Goal: Task Accomplishment & Management: Use online tool/utility

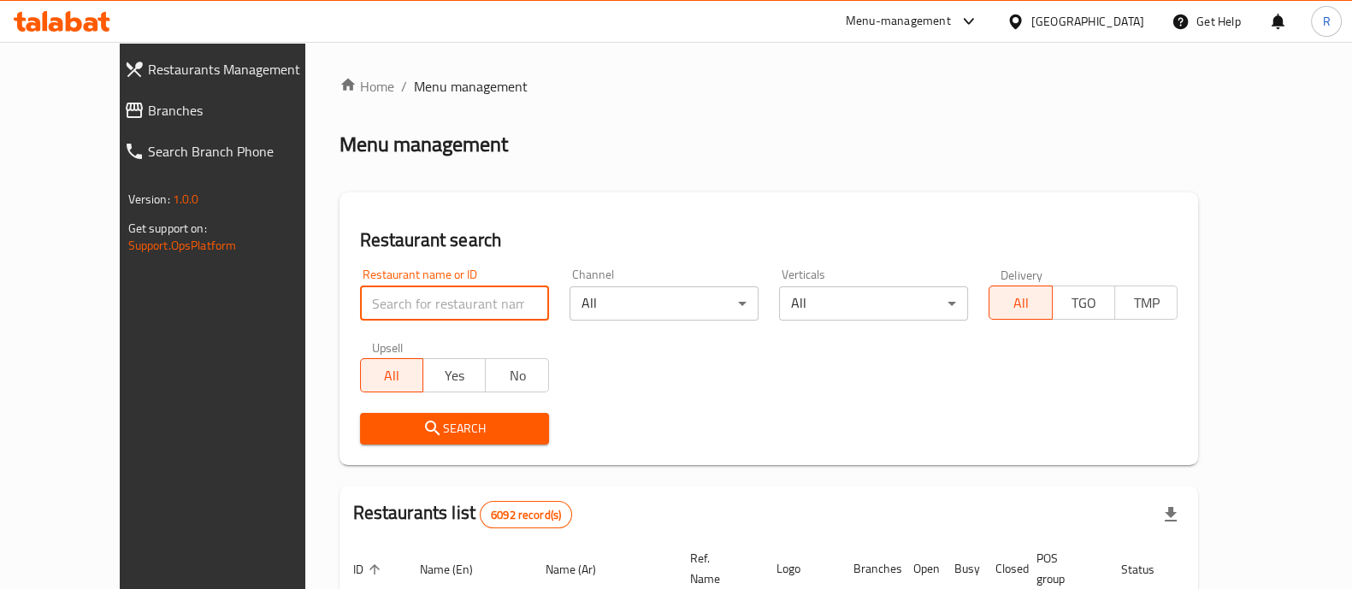
click at [481, 288] on input "search" at bounding box center [454, 304] width 189 height 34
type input "100 degree"
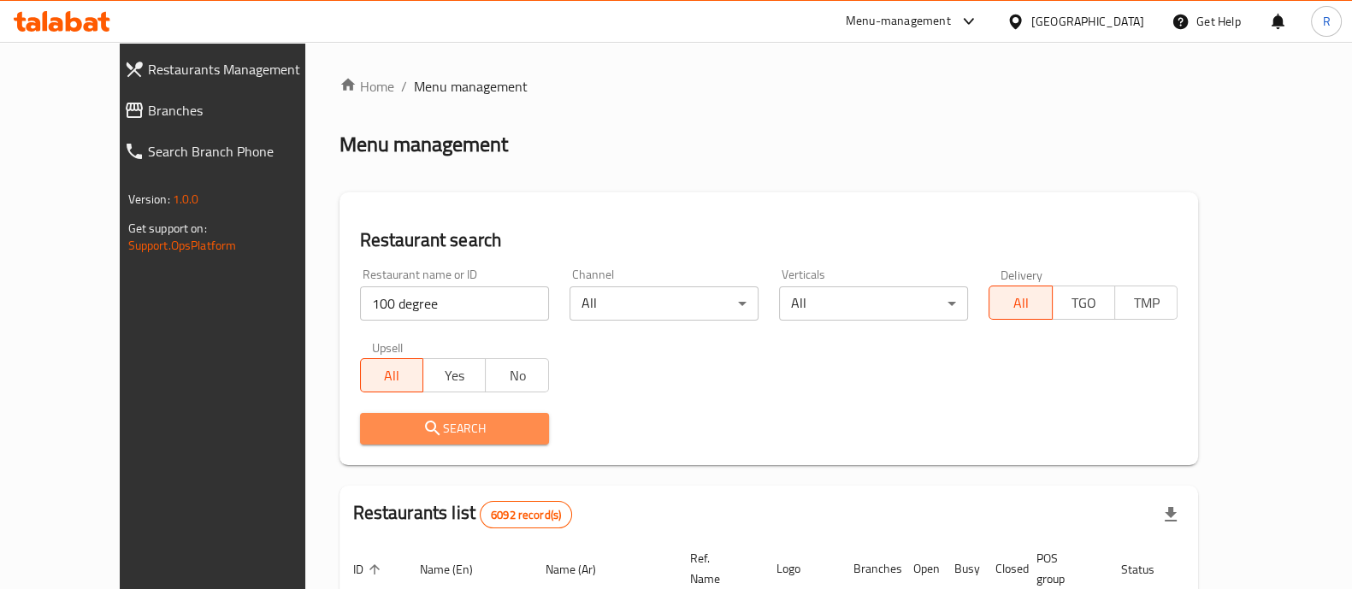
click at [458, 423] on span "Search" at bounding box center [455, 428] width 162 height 21
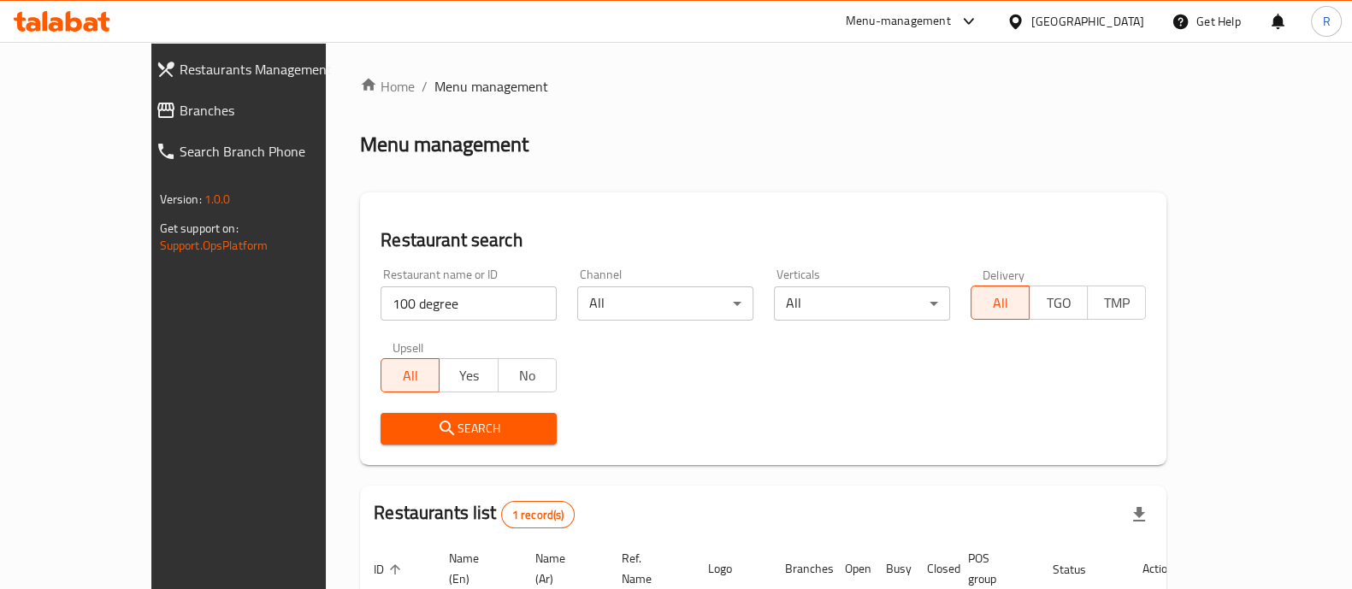
scroll to position [139, 0]
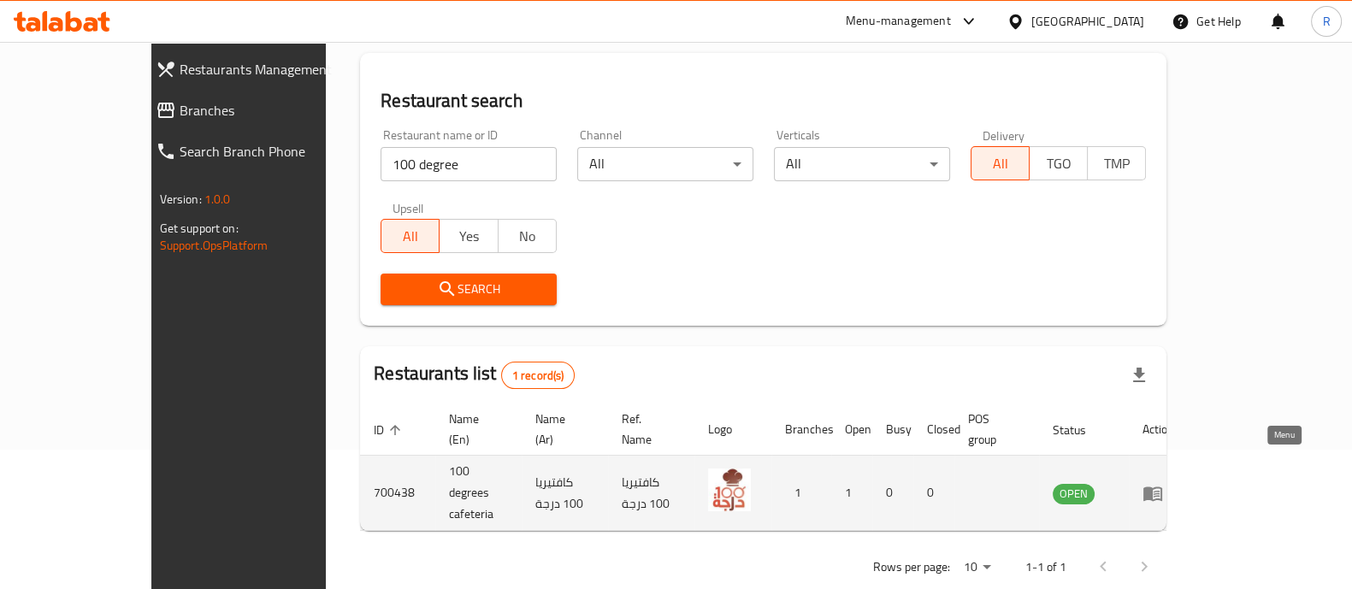
click at [1163, 487] on icon "enhanced table" at bounding box center [1153, 494] width 19 height 15
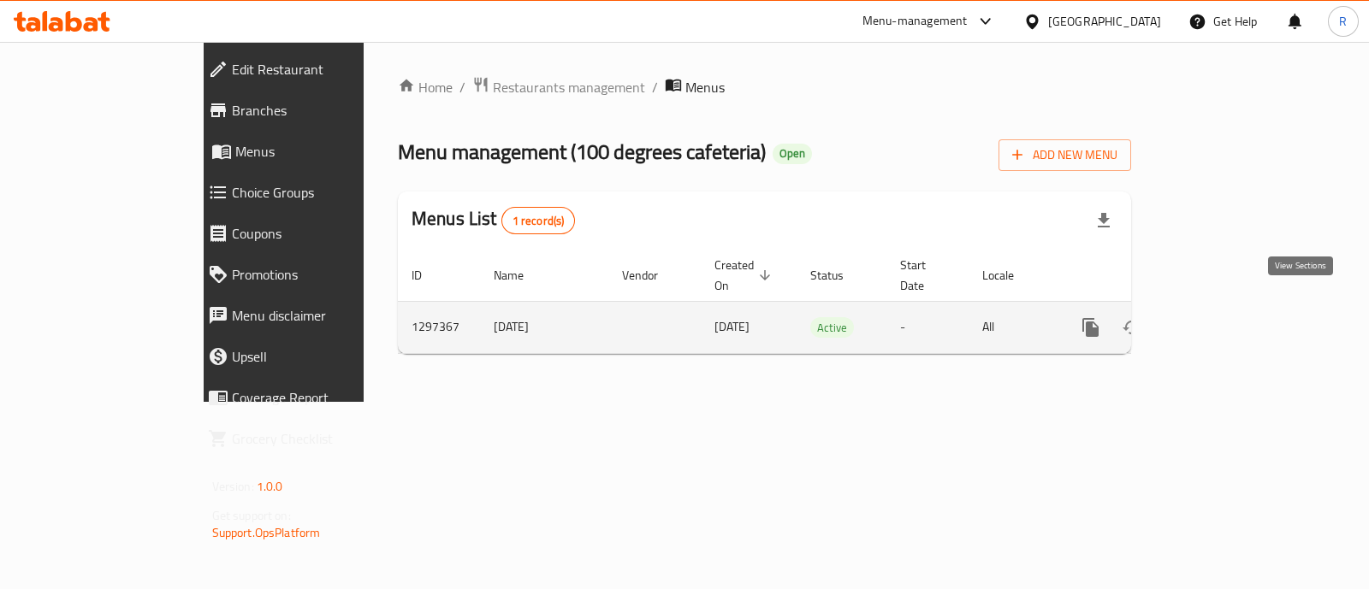
click at [1224, 317] on icon "enhanced table" at bounding box center [1214, 327] width 21 height 21
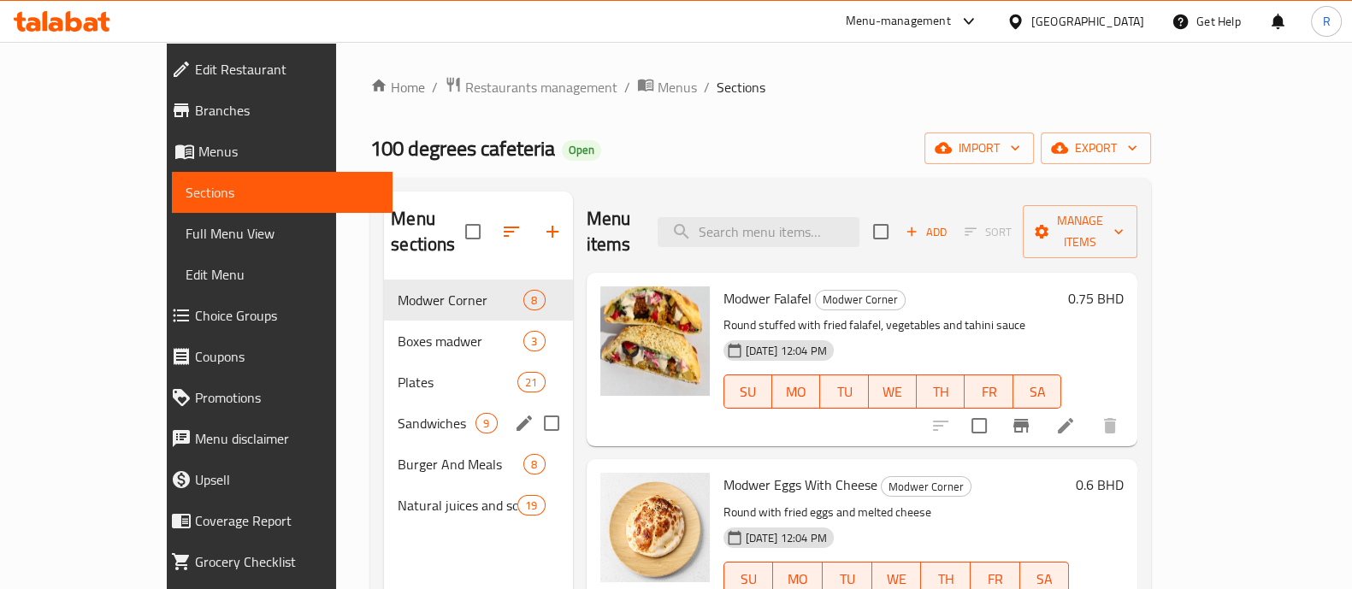
click at [398, 413] on span "Sandwiches" at bounding box center [437, 423] width 78 height 21
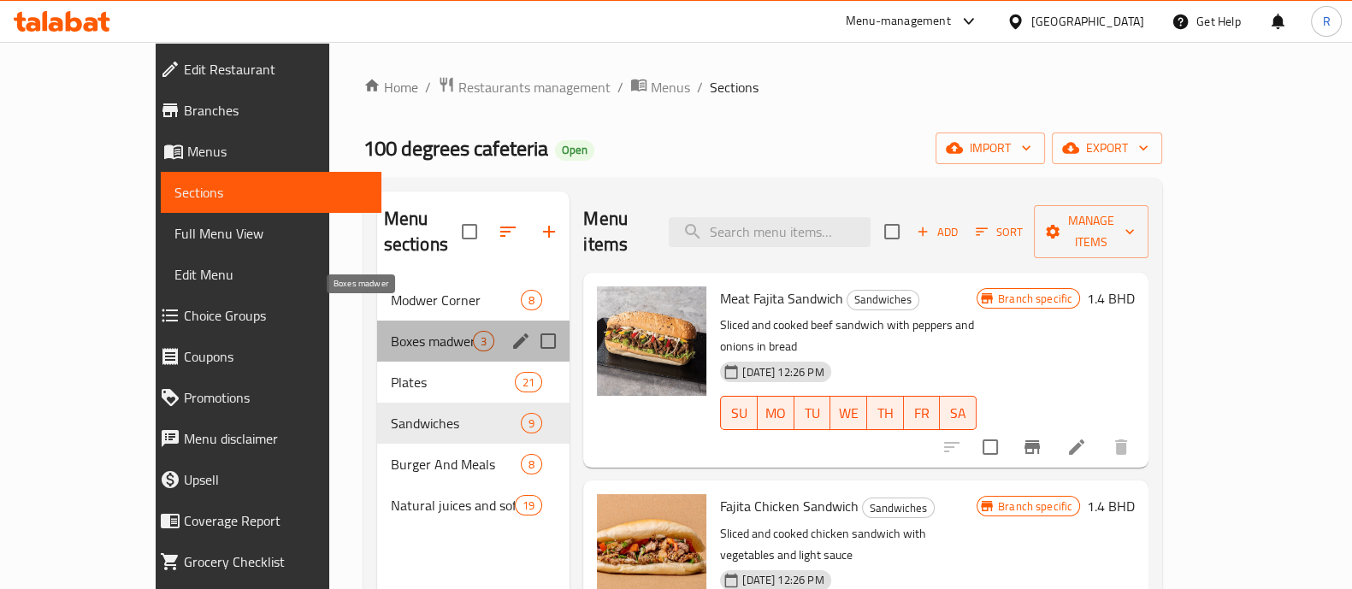
click at [395, 331] on span "Boxes madwer" at bounding box center [432, 341] width 82 height 21
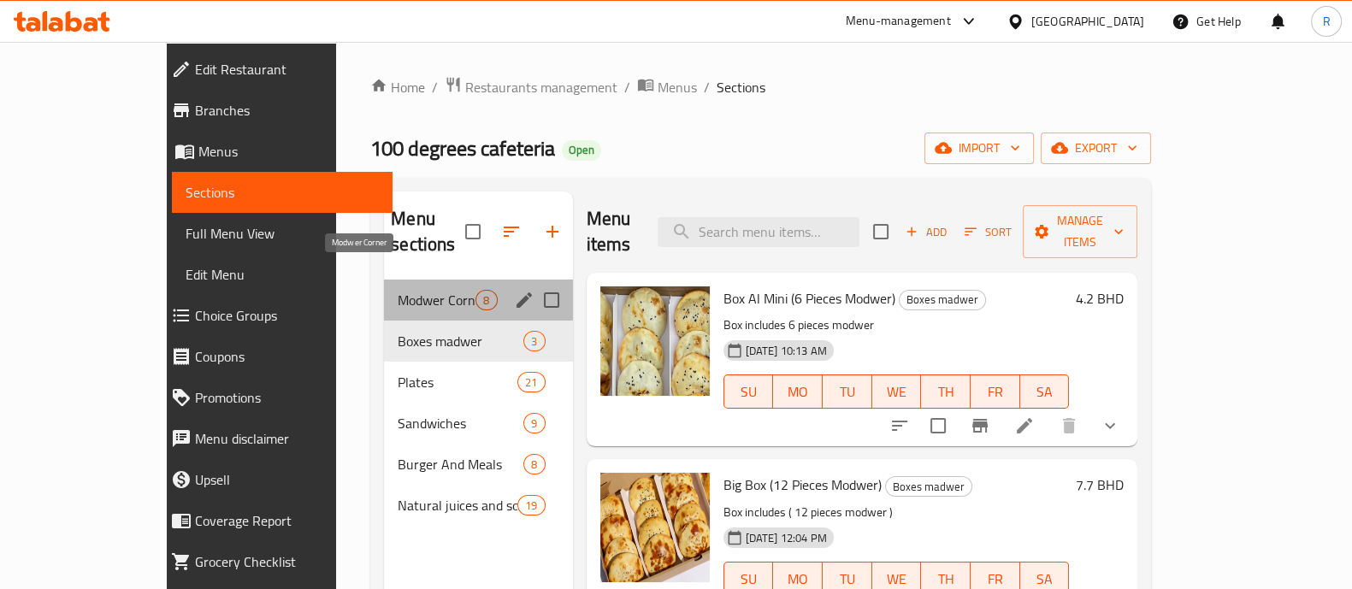
click at [405, 290] on span "Modwer Corner" at bounding box center [437, 300] width 78 height 21
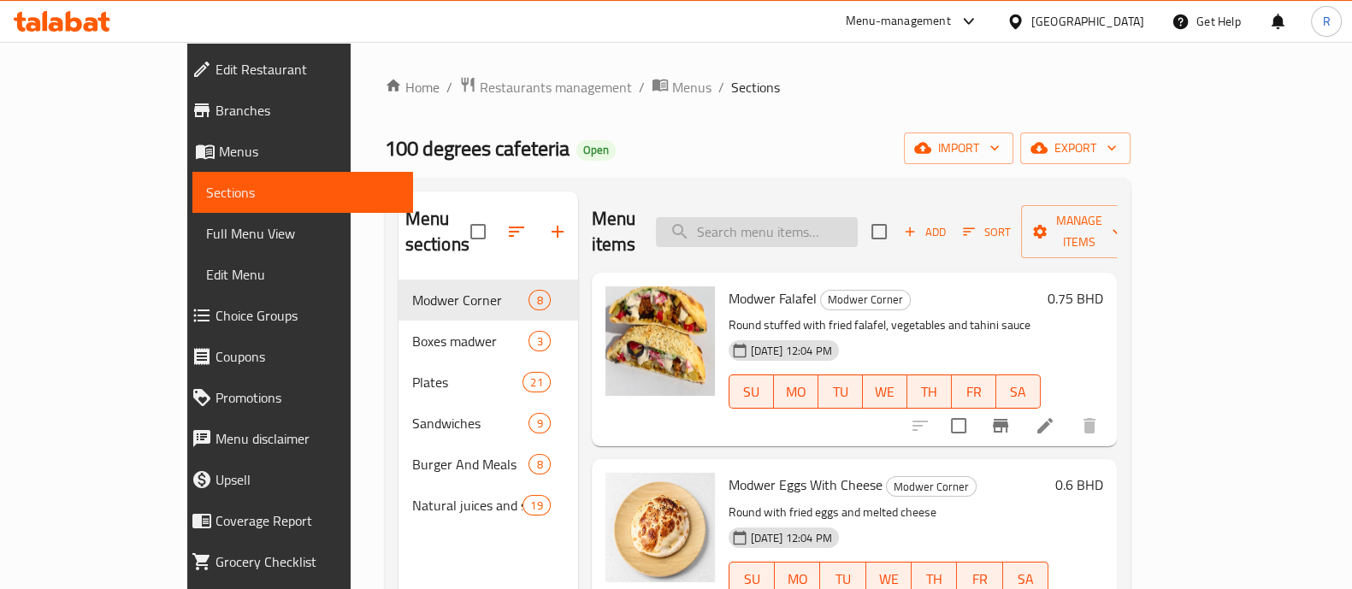
click at [830, 226] on input "search" at bounding box center [757, 232] width 202 height 30
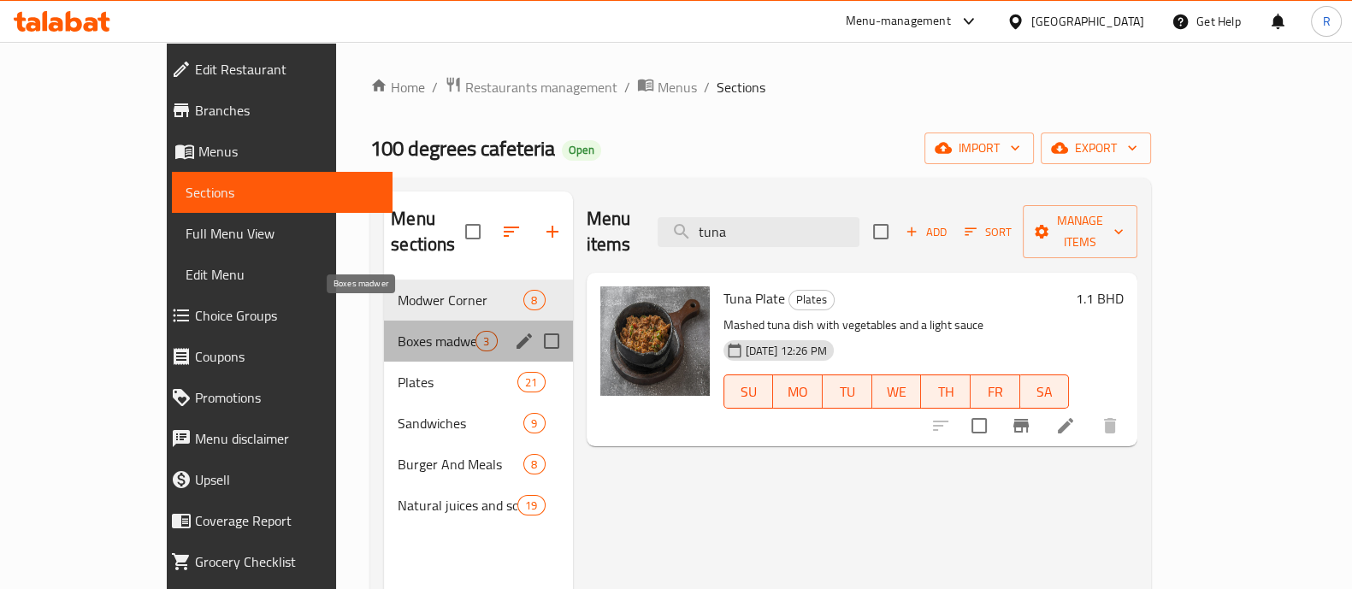
click at [398, 331] on span "Boxes madwer" at bounding box center [437, 341] width 78 height 21
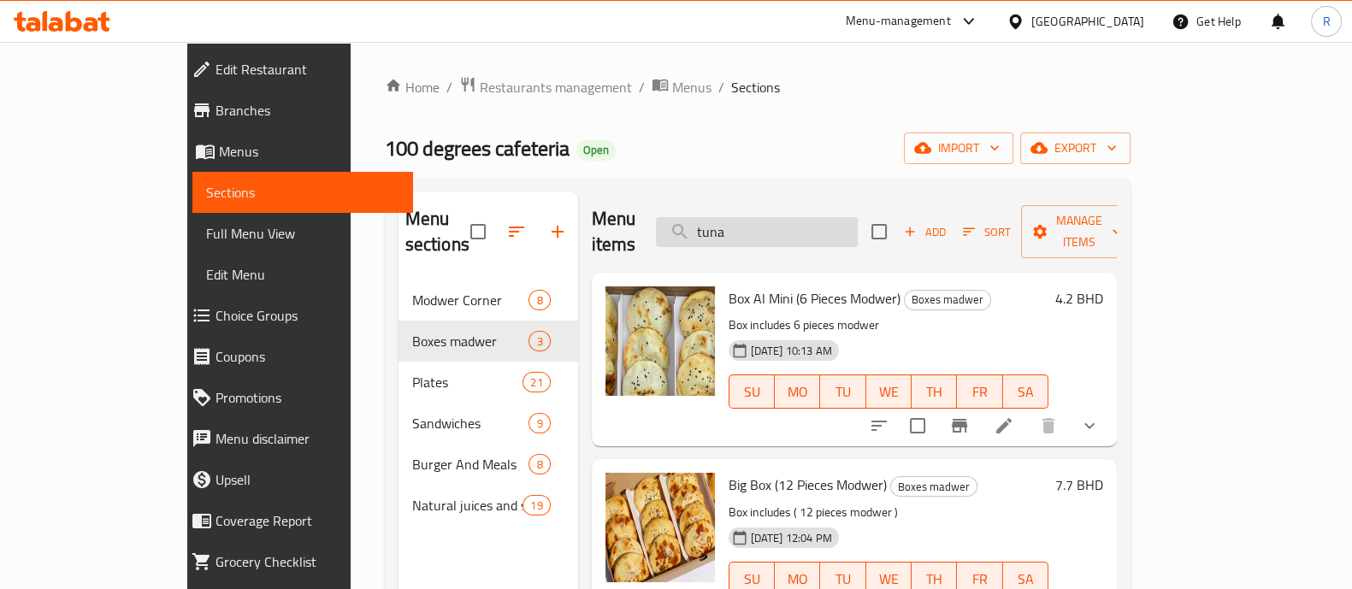
click at [814, 217] on input "tuna" at bounding box center [757, 232] width 202 height 30
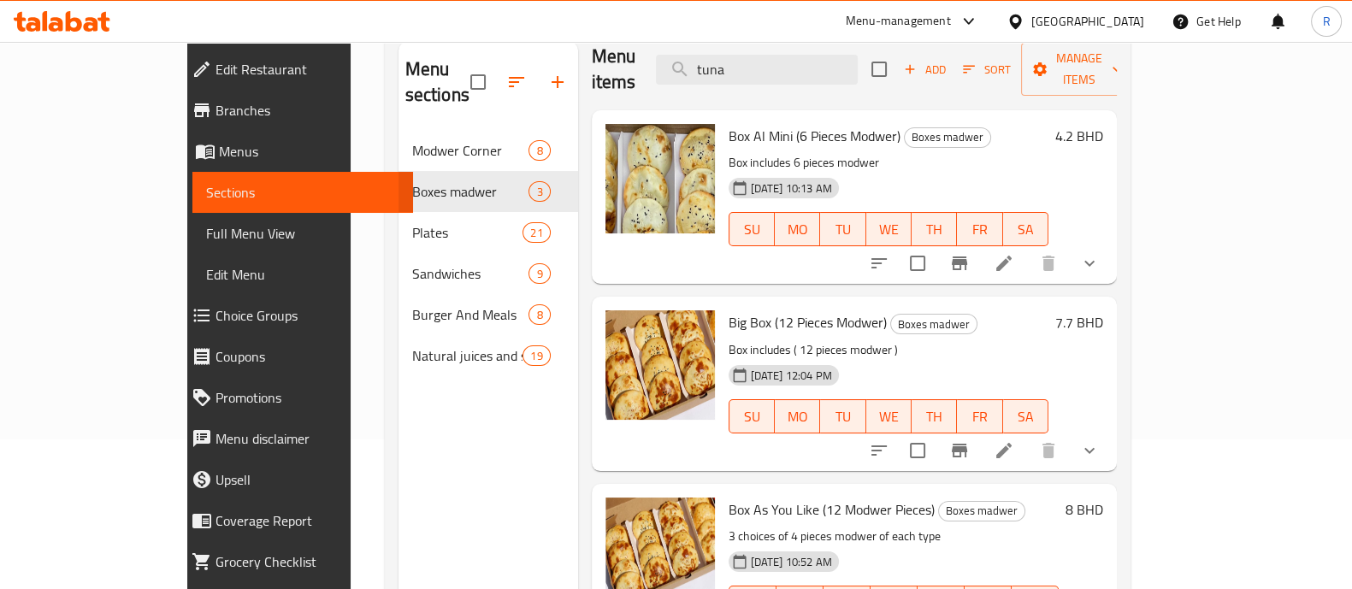
scroll to position [240, 0]
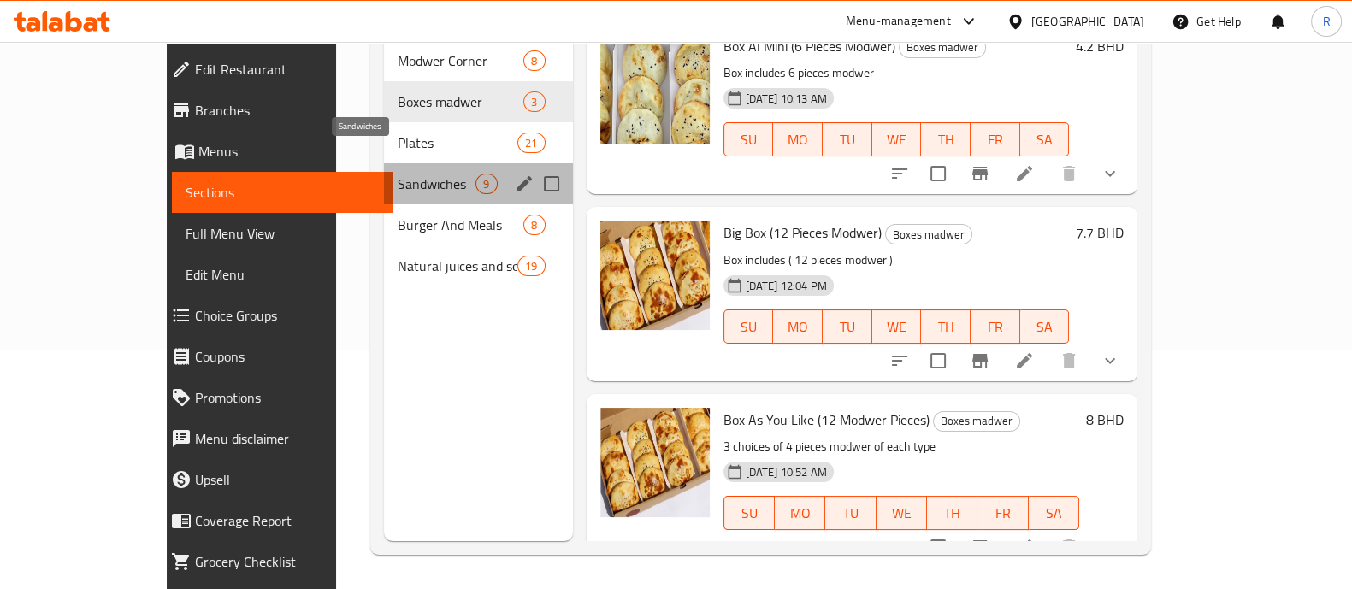
click at [398, 174] on span "Sandwiches" at bounding box center [437, 184] width 78 height 21
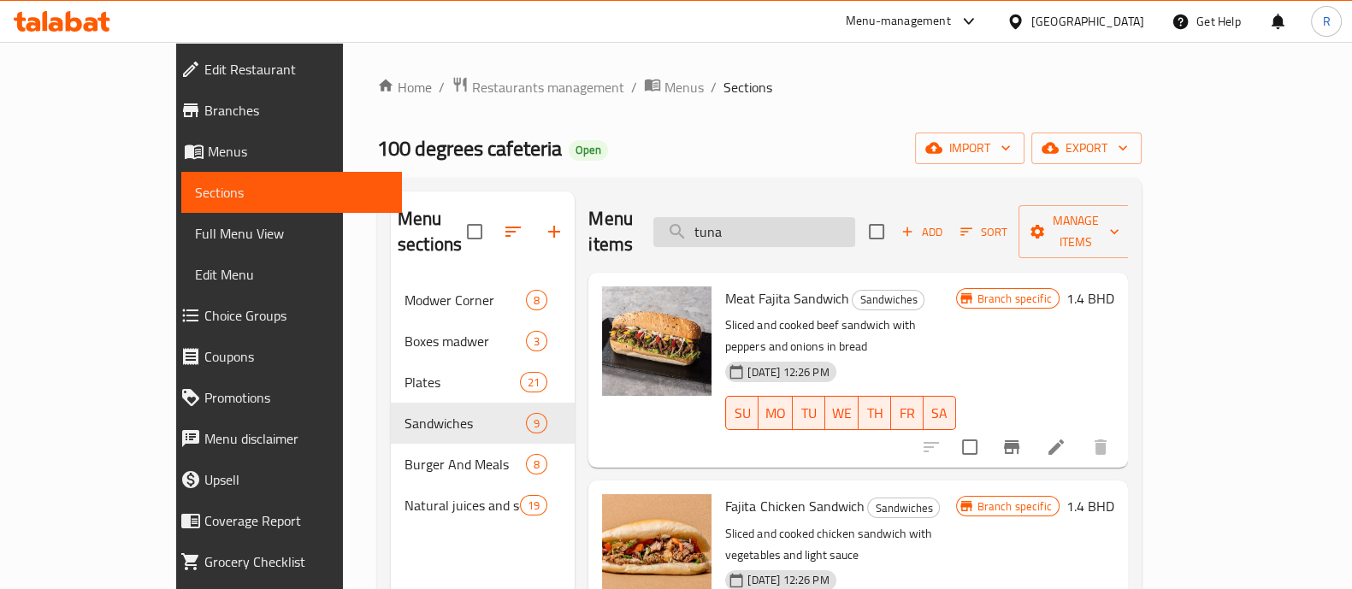
click at [796, 229] on input "tuna" at bounding box center [755, 232] width 202 height 30
type input "t"
type input "tuna"
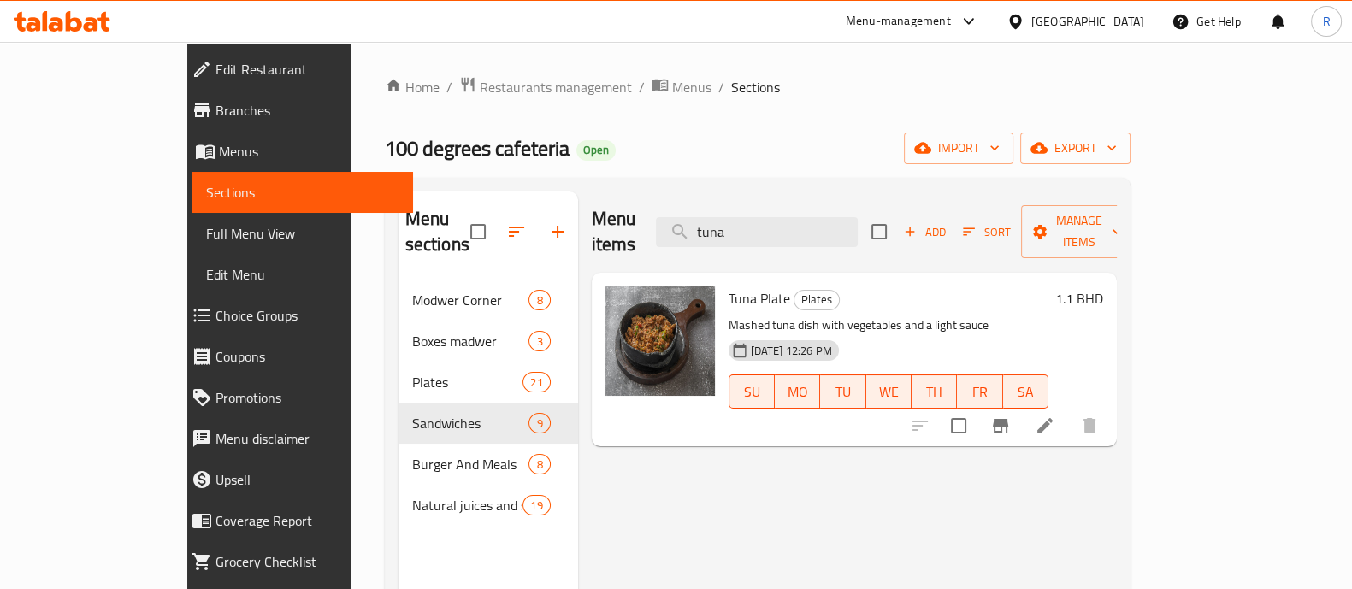
drag, startPoint x: 806, startPoint y: 232, endPoint x: 697, endPoint y: 233, distance: 108.6
click at [707, 233] on div "Menu items tuna Add Sort Manage items" at bounding box center [854, 232] width 525 height 81
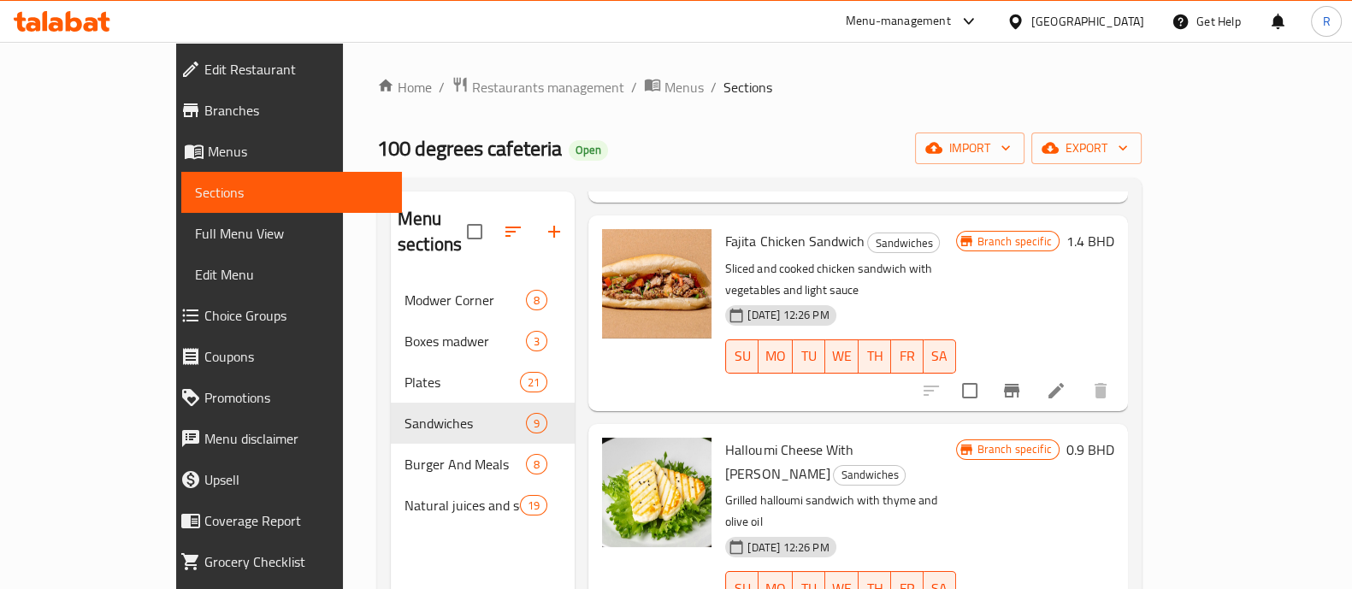
scroll to position [65, 0]
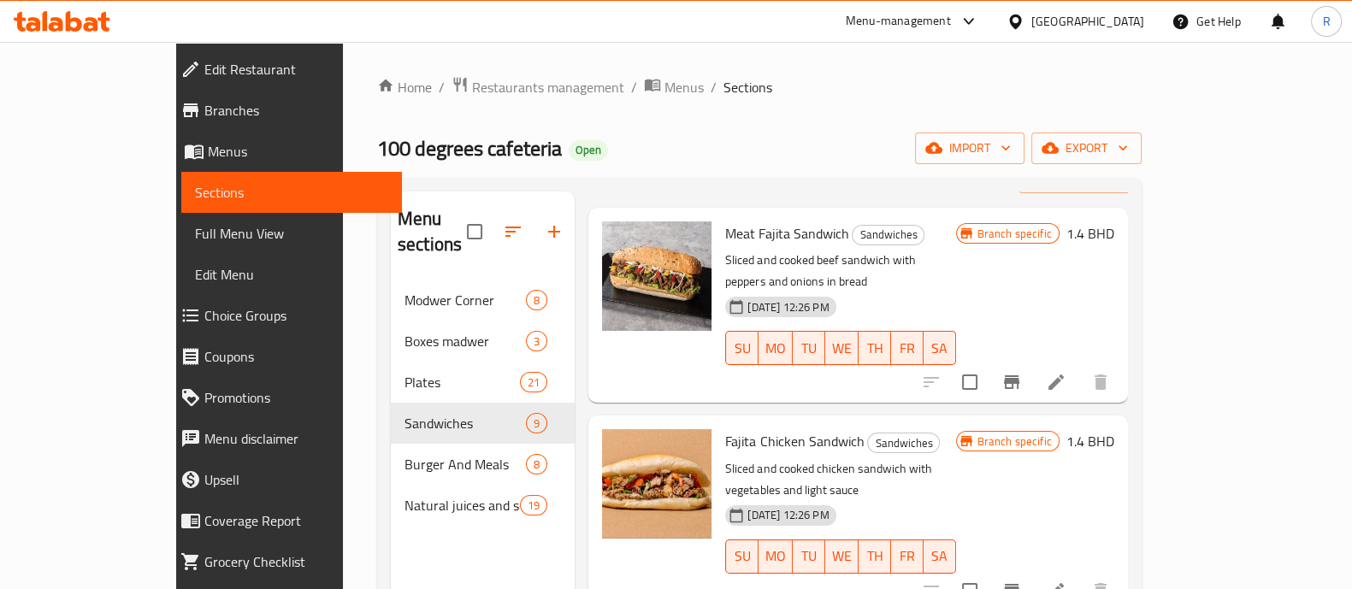
click at [964, 285] on div "Meat Fajita Sandwich Sandwiches Sliced ​​and cooked beef sandwich with peppers …" at bounding box center [858, 246] width 539 height 77
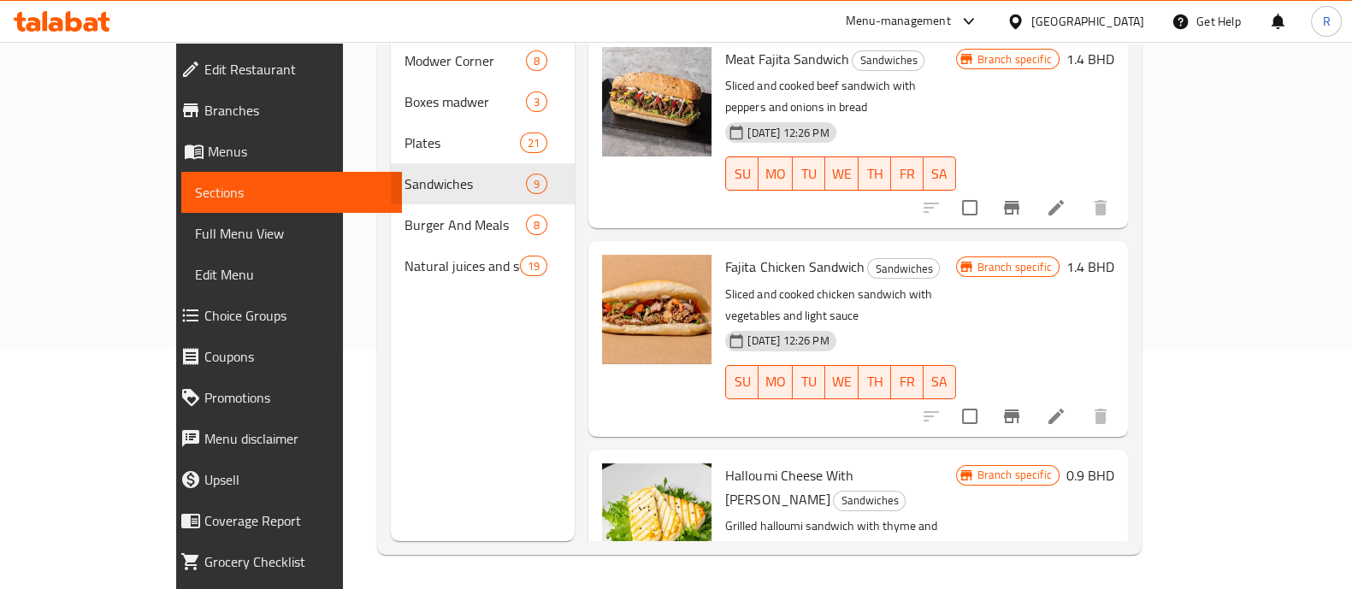
scroll to position [0, 0]
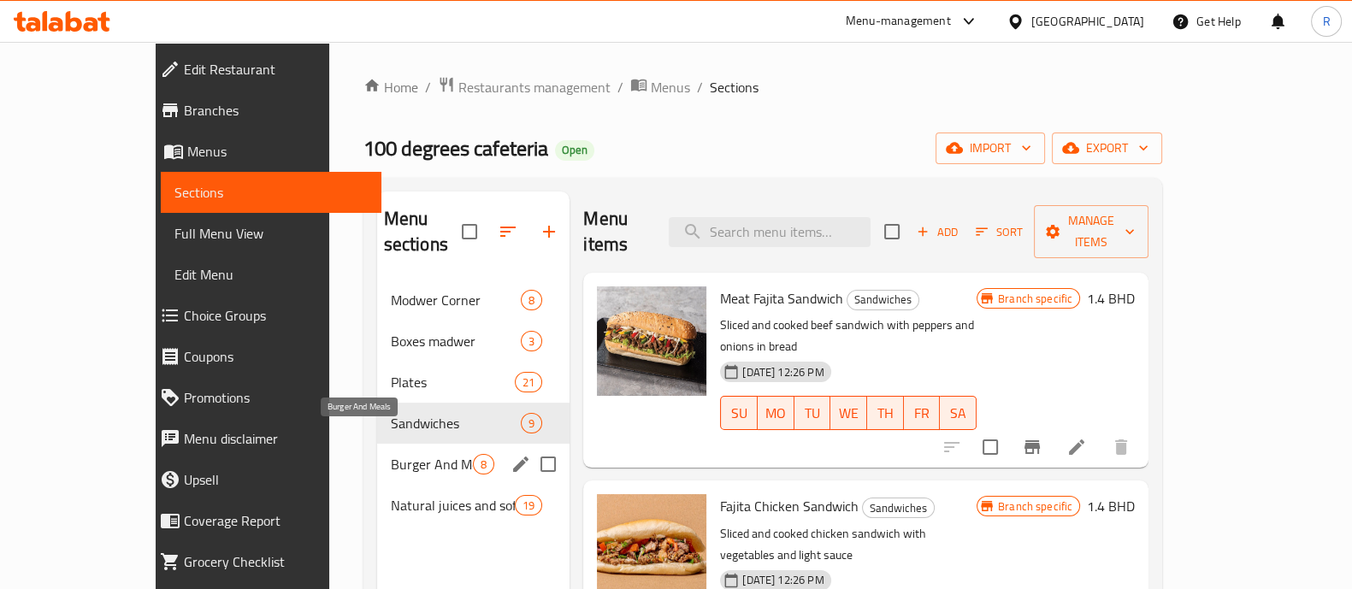
click at [391, 454] on span "Burger And Meals" at bounding box center [432, 464] width 82 height 21
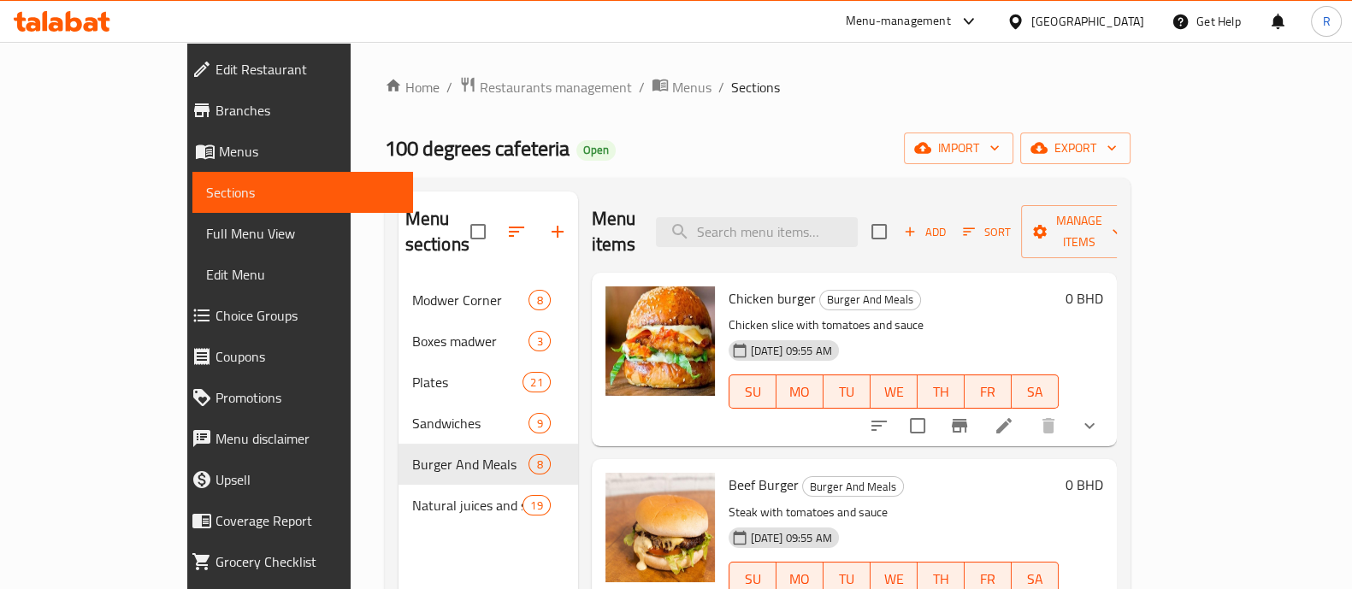
click at [206, 232] on span "Full Menu View" at bounding box center [302, 233] width 193 height 21
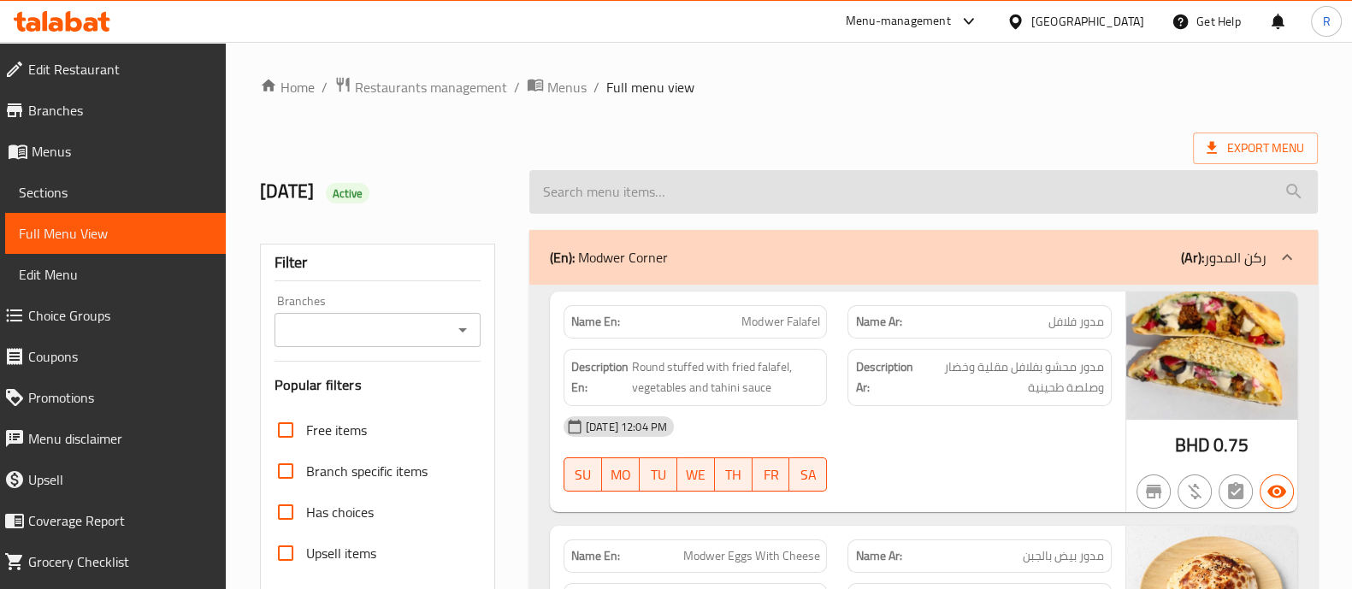
click at [706, 181] on input "search" at bounding box center [924, 192] width 789 height 44
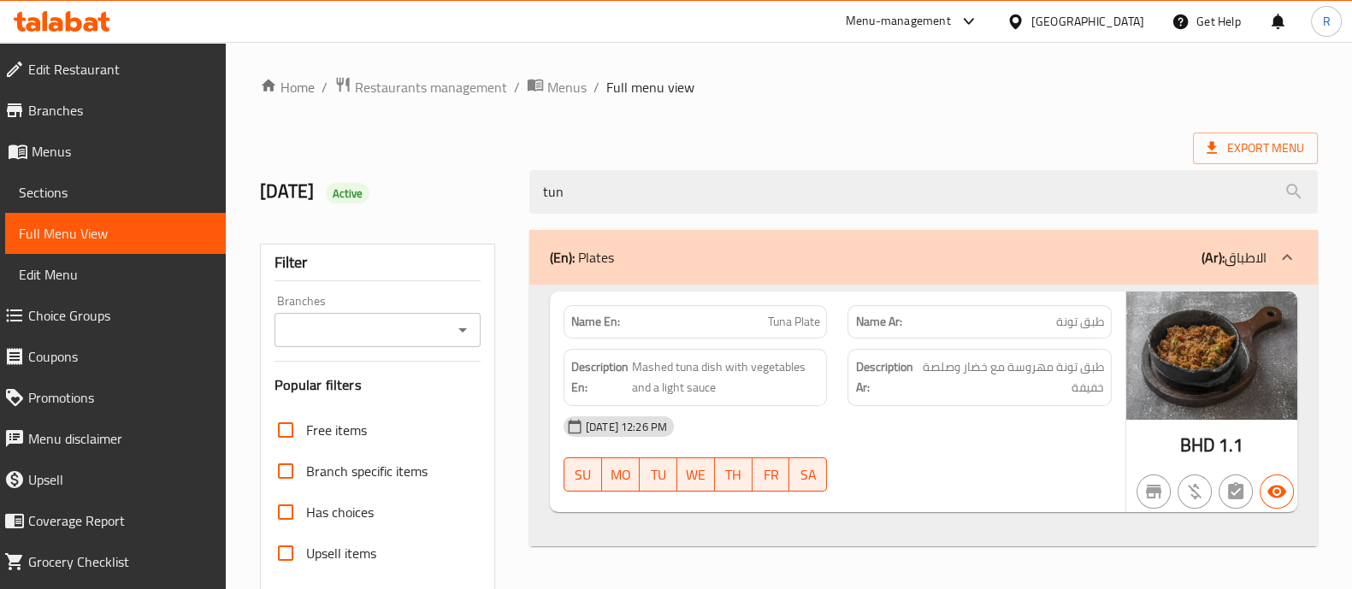
type input "tun"
click at [1084, 100] on div "Home / Restaurants management / Menus / Full menu view Export Menu [DATE] Activ…" at bounding box center [789, 476] width 1058 height 800
drag, startPoint x: 659, startPoint y: 198, endPoint x: 394, endPoint y: 207, distance: 265.3
click at [432, 209] on div "[DATE] Active tun" at bounding box center [789, 192] width 1079 height 76
